Goal: Task Accomplishment & Management: Use online tool/utility

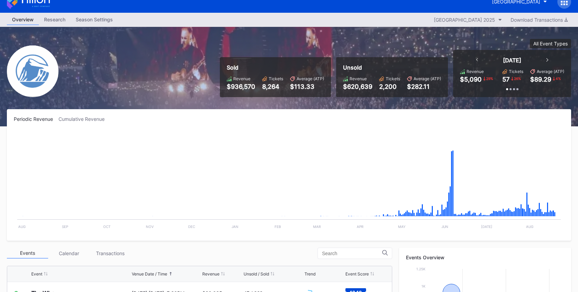
scroll to position [9, 0]
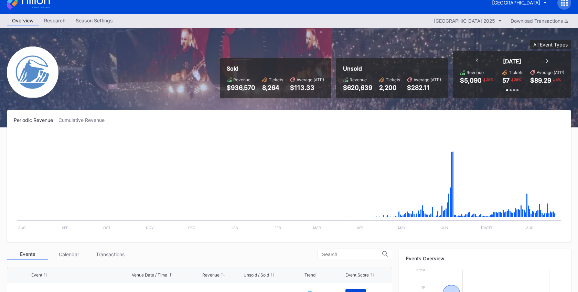
click at [566, 8] on div at bounding box center [564, 3] width 14 height 14
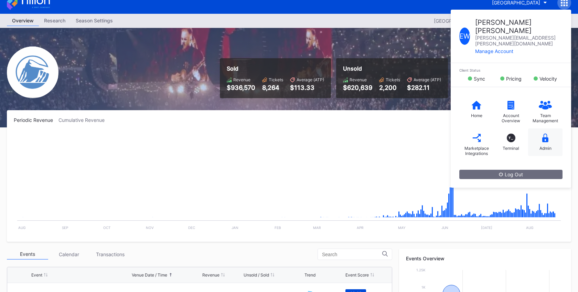
click at [542, 128] on div "Admin" at bounding box center [545, 142] width 34 height 28
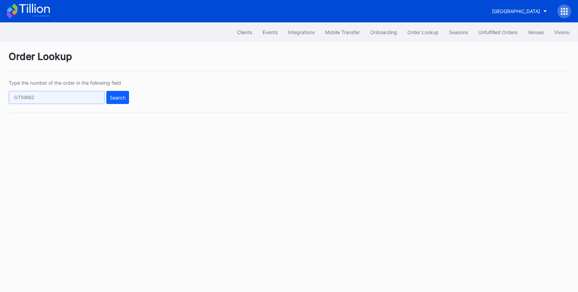
click at [88, 95] on input "text" at bounding box center [57, 97] width 96 height 13
paste input "621212122"
click at [129, 96] on div "Type the number of the order in the following field 621212122 Search" at bounding box center [289, 96] width 561 height 33
click at [116, 101] on button "Search" at bounding box center [117, 97] width 23 height 13
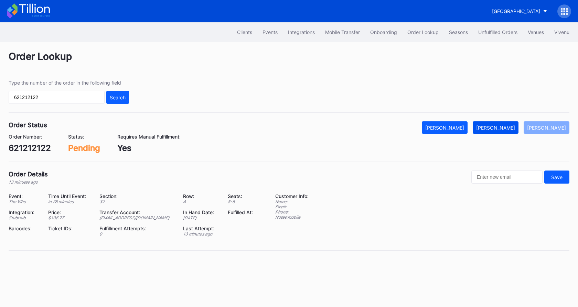
click at [512, 132] on button "[PERSON_NAME]" at bounding box center [496, 127] width 46 height 12
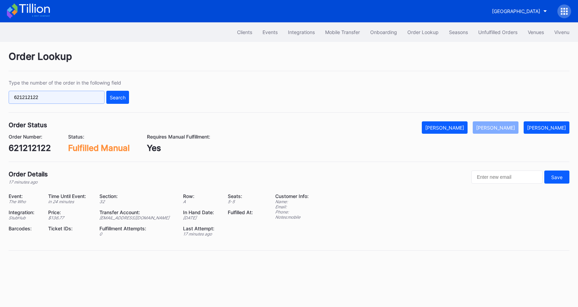
click at [52, 94] on input "621212122" at bounding box center [57, 97] width 96 height 13
paste input "0704216"
click at [115, 95] on div "Search" at bounding box center [118, 98] width 16 height 6
click at [83, 93] on input "620704216" at bounding box center [57, 97] width 96 height 13
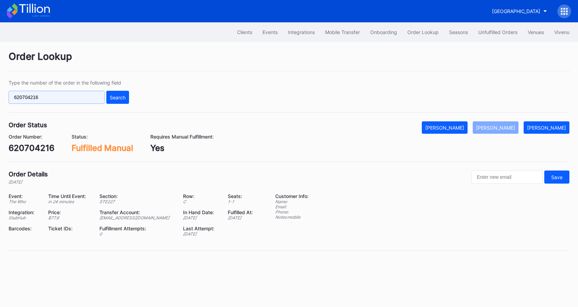
click at [83, 93] on input "620704216" at bounding box center [57, 97] width 96 height 13
paste input "1215568"
click at [124, 102] on button "Search" at bounding box center [117, 97] width 23 height 13
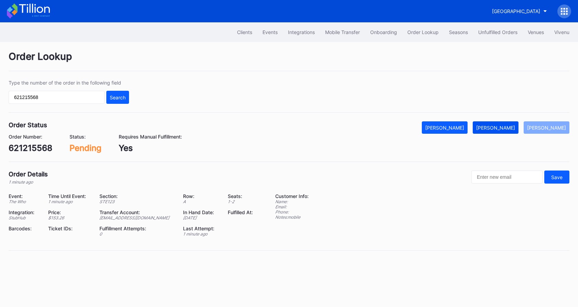
click at [514, 134] on button "[PERSON_NAME]" at bounding box center [496, 127] width 46 height 12
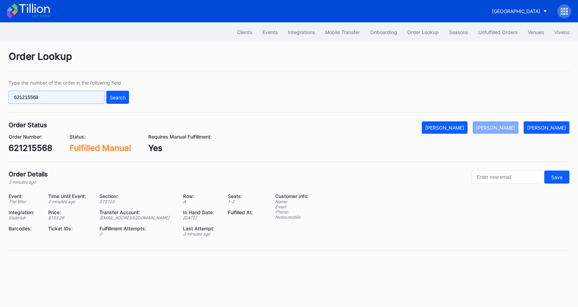
click at [52, 97] on input "621215568" at bounding box center [57, 97] width 96 height 13
paste input "6230"
type input "621216230"
click at [124, 94] on button "Search" at bounding box center [117, 97] width 23 height 13
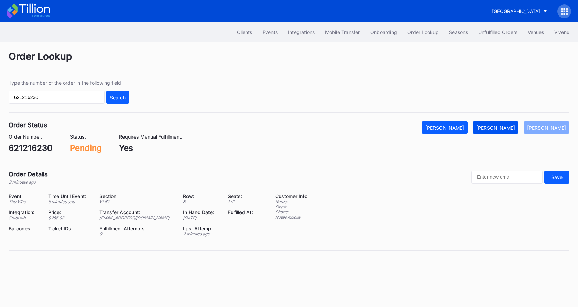
click at [515, 127] on div "[PERSON_NAME]" at bounding box center [495, 128] width 39 height 6
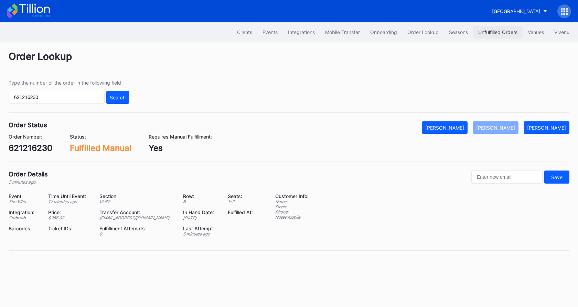
click at [489, 32] on div "Unfulfilled Orders" at bounding box center [497, 32] width 39 height 6
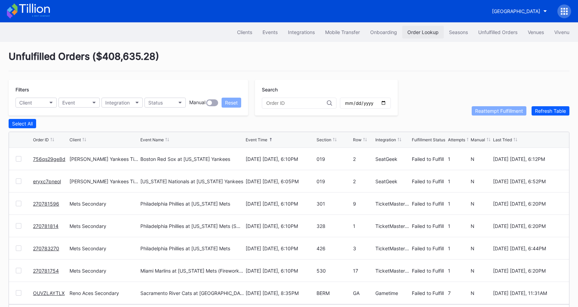
click at [419, 36] on button "Order Lookup" at bounding box center [423, 32] width 42 height 13
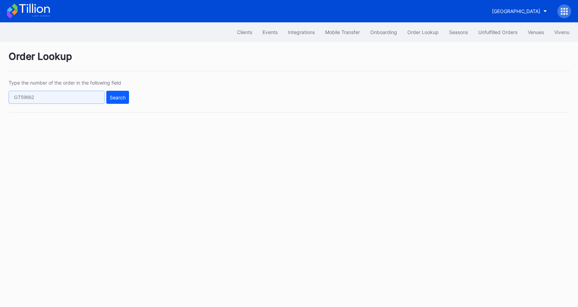
click at [67, 94] on input "text" at bounding box center [57, 97] width 96 height 13
click at [67, 95] on input "text" at bounding box center [57, 97] width 96 height 13
paste input "621219894"
click at [117, 99] on div "Search" at bounding box center [118, 98] width 16 height 6
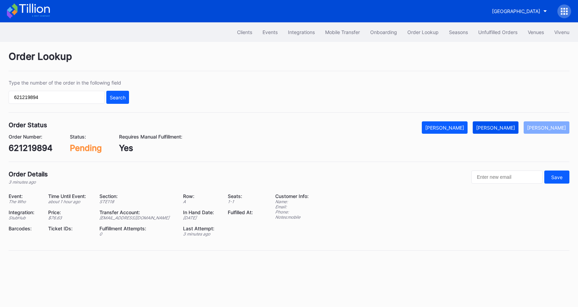
click at [514, 125] on div "[PERSON_NAME]" at bounding box center [495, 128] width 39 height 6
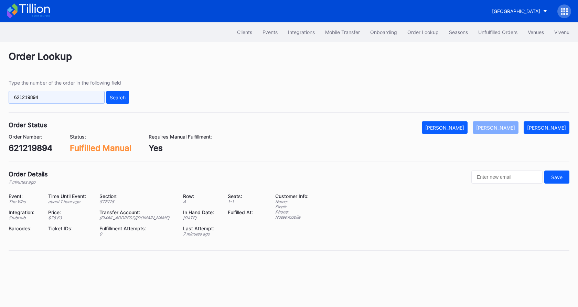
click at [66, 96] on input "621219894" at bounding box center [57, 97] width 96 height 13
click at [66, 97] on input "621219894" at bounding box center [57, 97] width 96 height 13
paste input "20007"
type input "621220007"
click at [115, 99] on div "Search" at bounding box center [118, 98] width 16 height 6
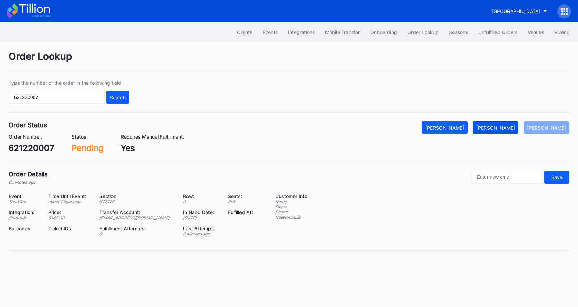
click at [513, 127] on div "[PERSON_NAME]" at bounding box center [495, 128] width 39 height 6
